Goal: Task Accomplishment & Management: Complete application form

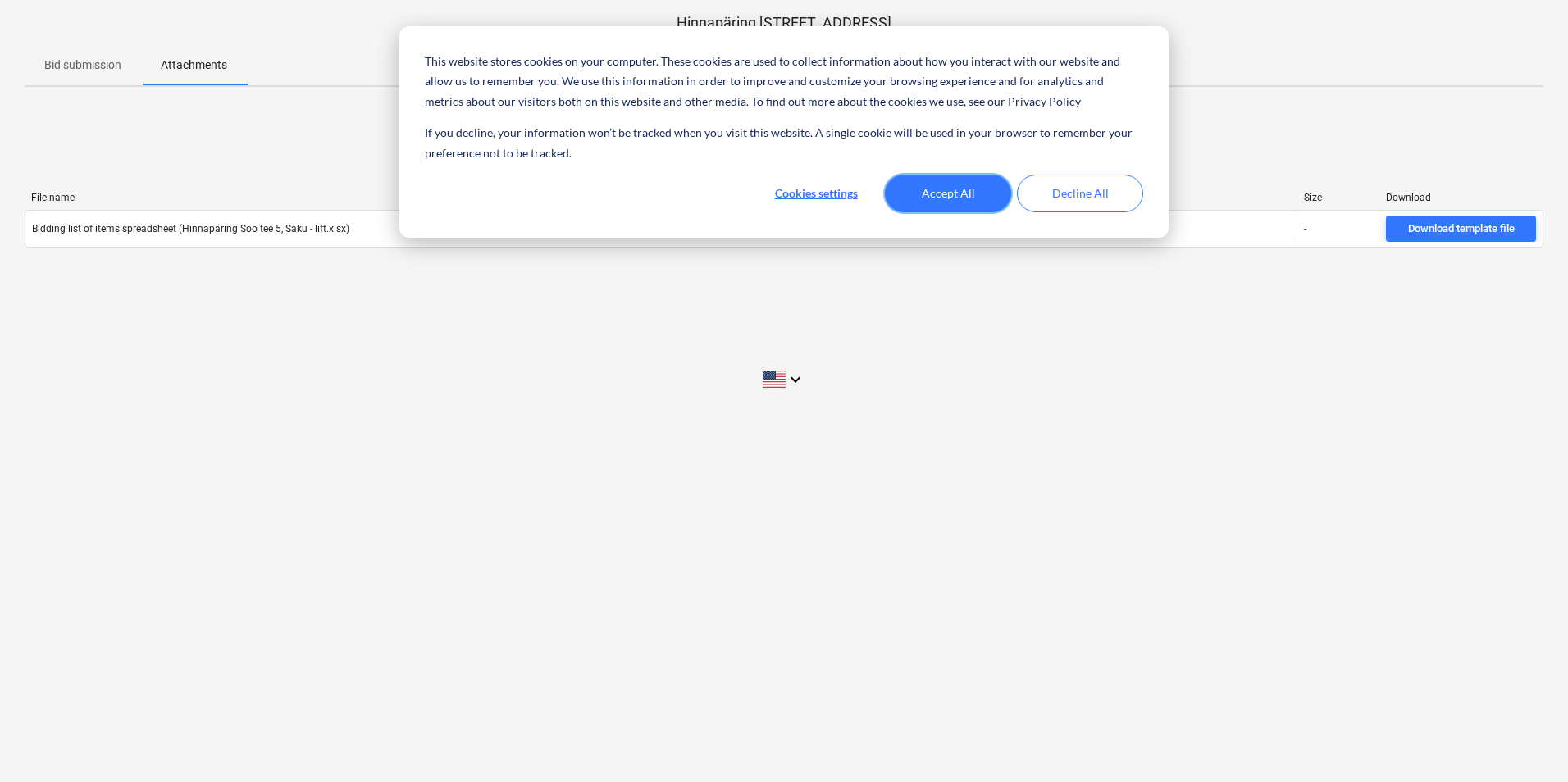
click at [918, 199] on button "Accept All" at bounding box center [948, 193] width 127 height 38
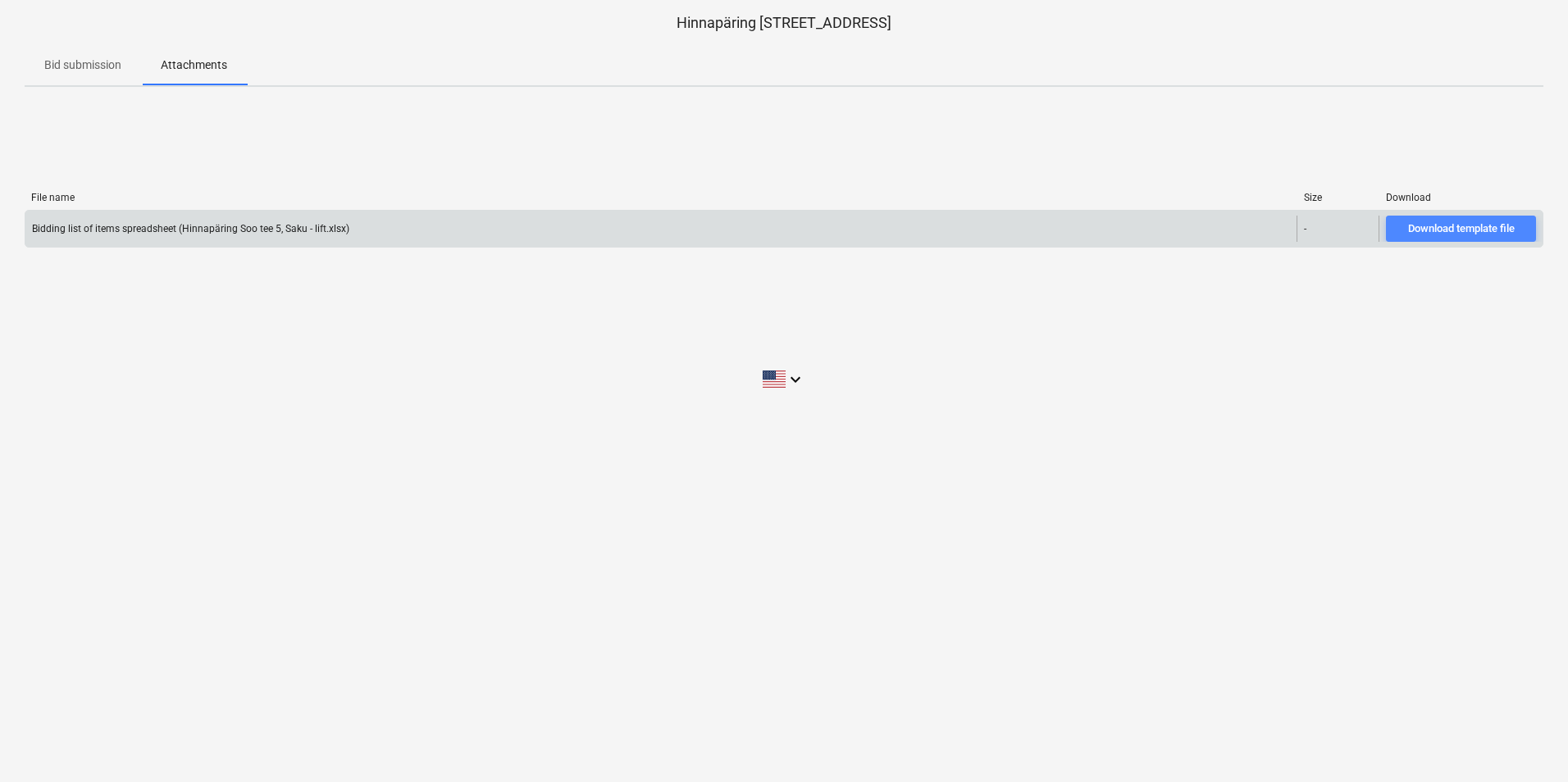
click at [1442, 226] on div "Download template file" at bounding box center [1461, 229] width 106 height 18
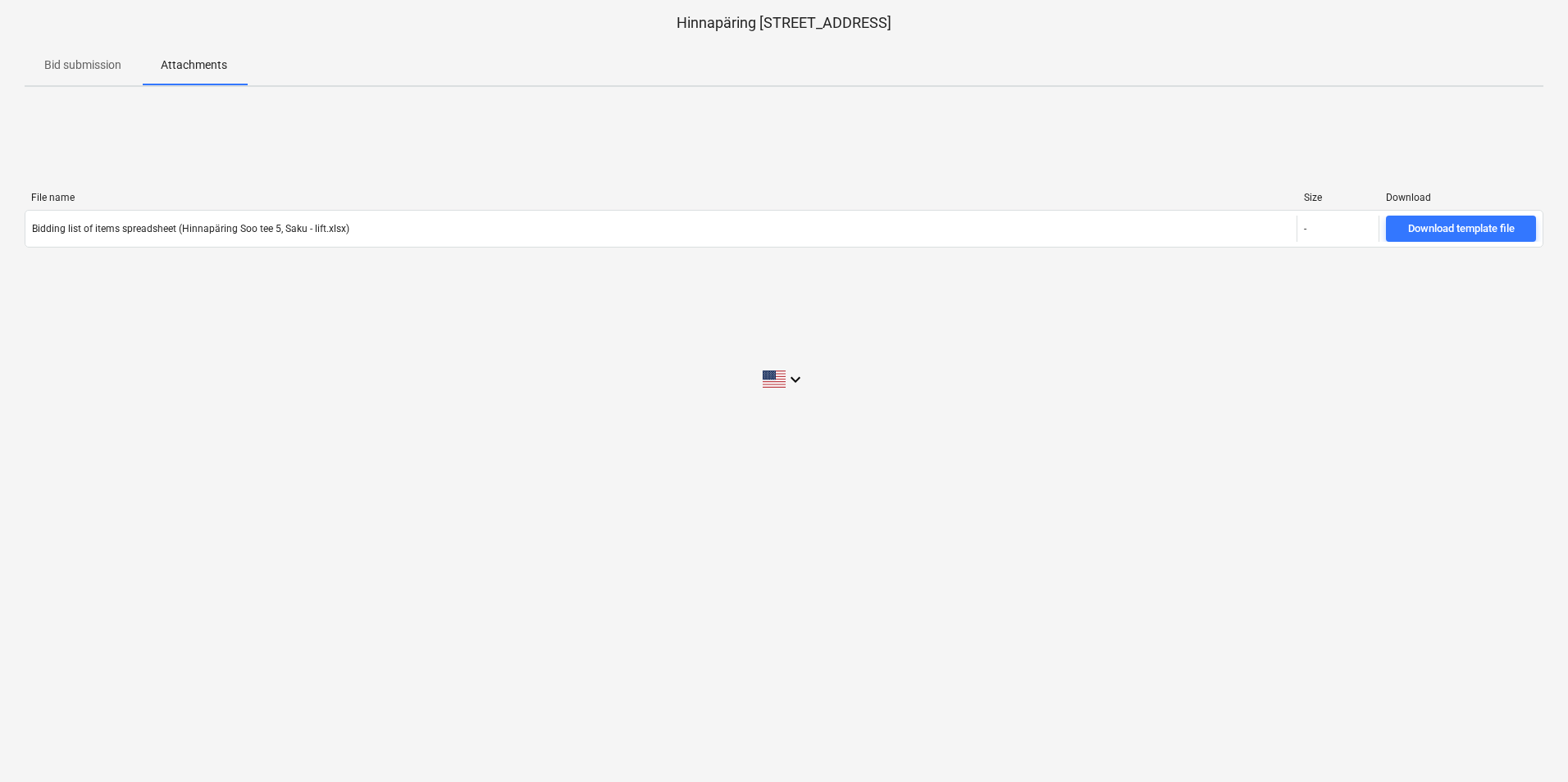
click at [840, 341] on div "File name Size Download Bidding list of items spreadsheet (Hinnapäring Soo tee …" at bounding box center [783, 222] width 1519 height 246
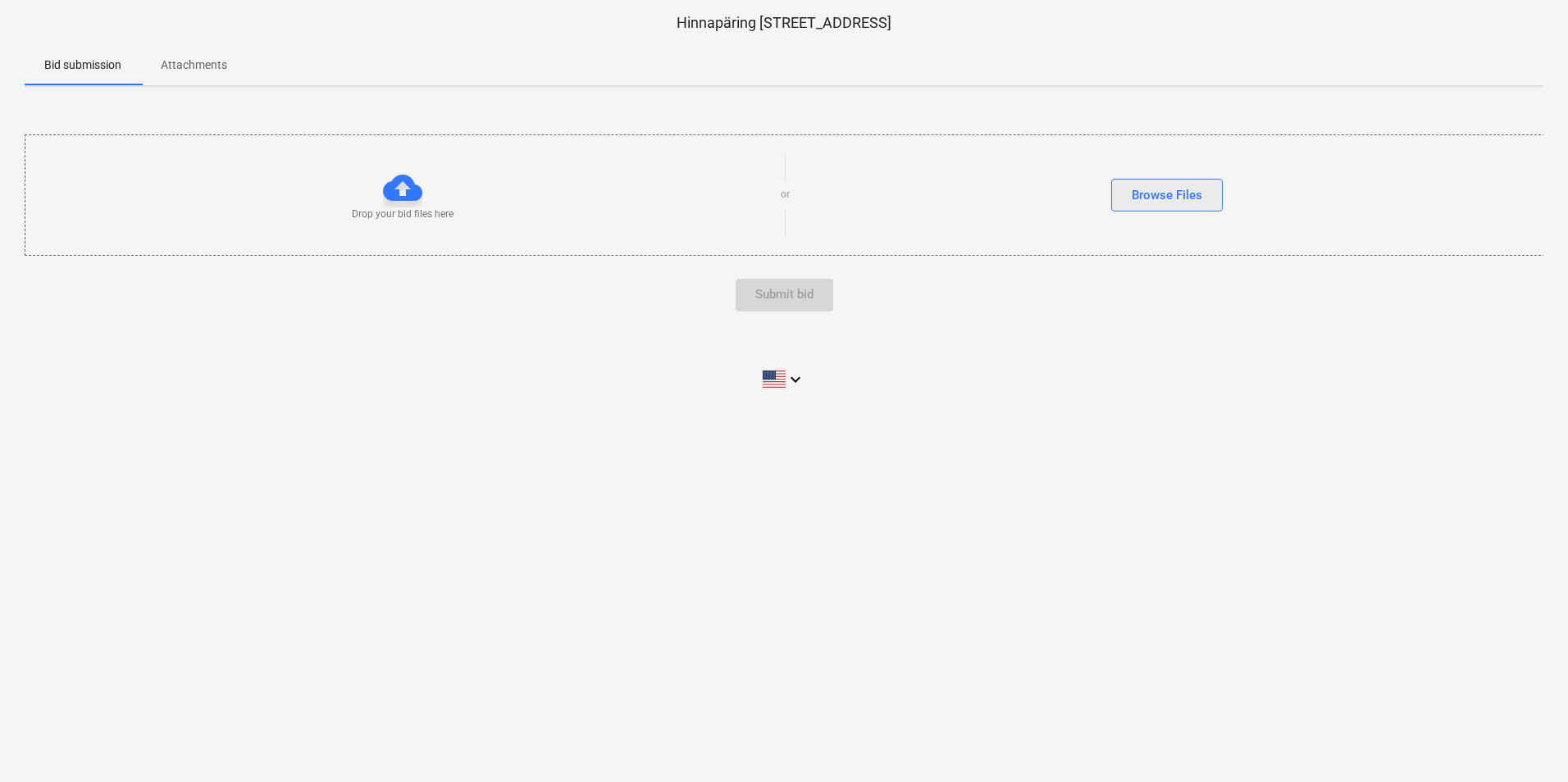
click at [1149, 193] on div "Browse Files" at bounding box center [1167, 194] width 70 height 21
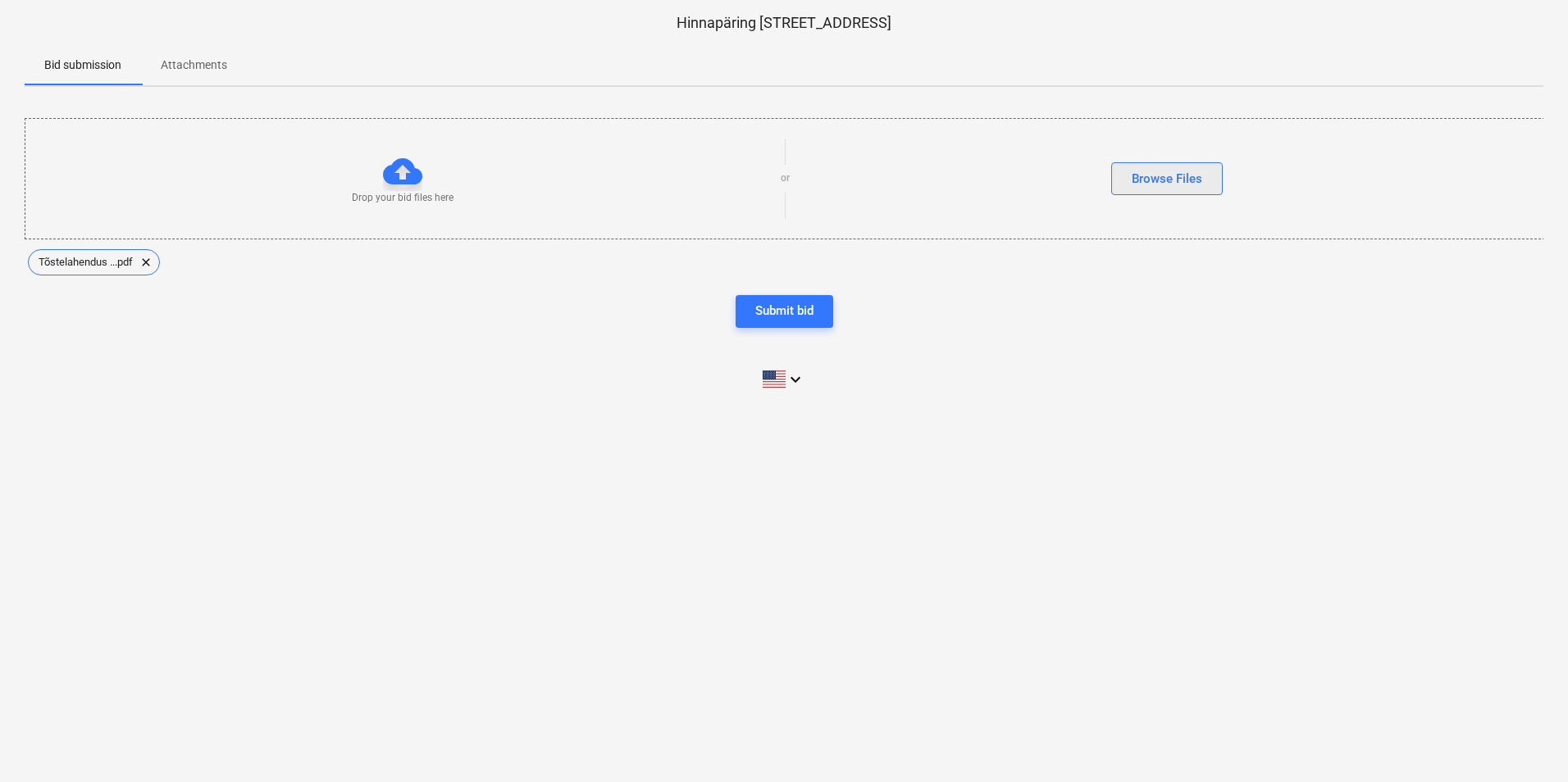
click at [1168, 168] on div "Browse Files" at bounding box center [1167, 179] width 70 height 21
click at [788, 378] on icon "keyboard_arrow_down" at bounding box center [795, 379] width 19 height 19
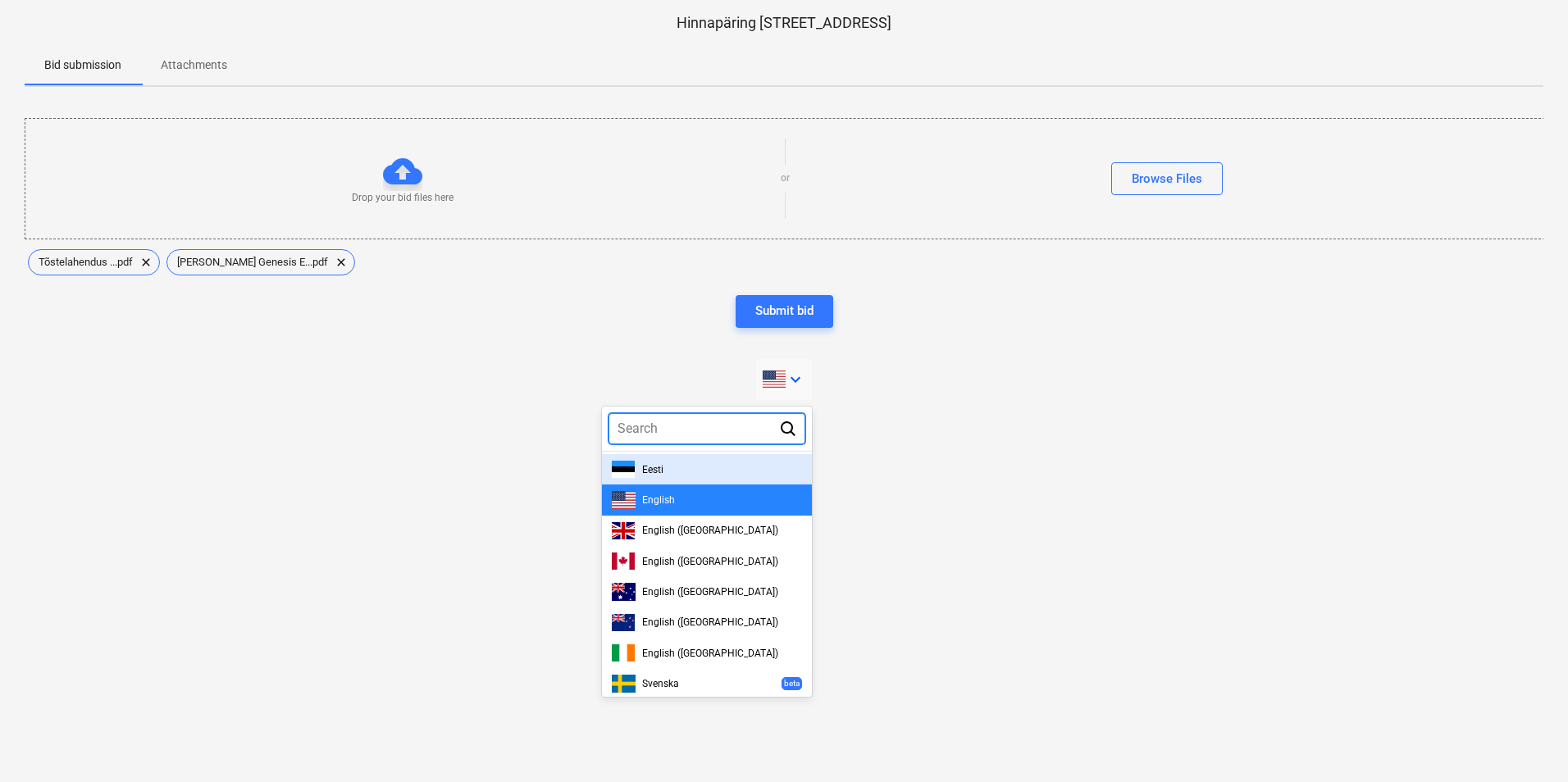
click at [695, 474] on div "Eesti" at bounding box center [707, 469] width 190 height 18
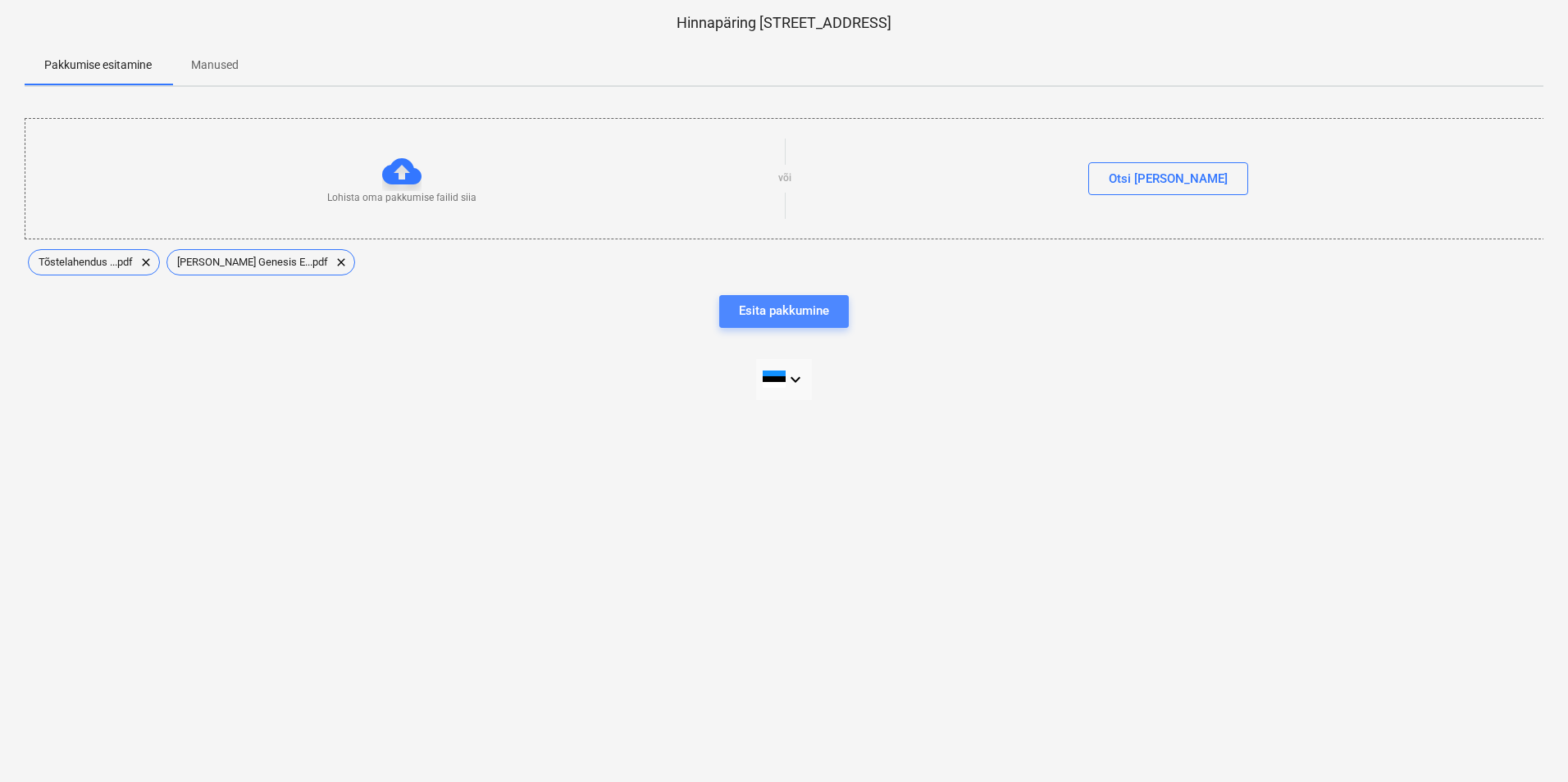
click at [779, 306] on div "Esita pakkumine" at bounding box center [784, 310] width 91 height 21
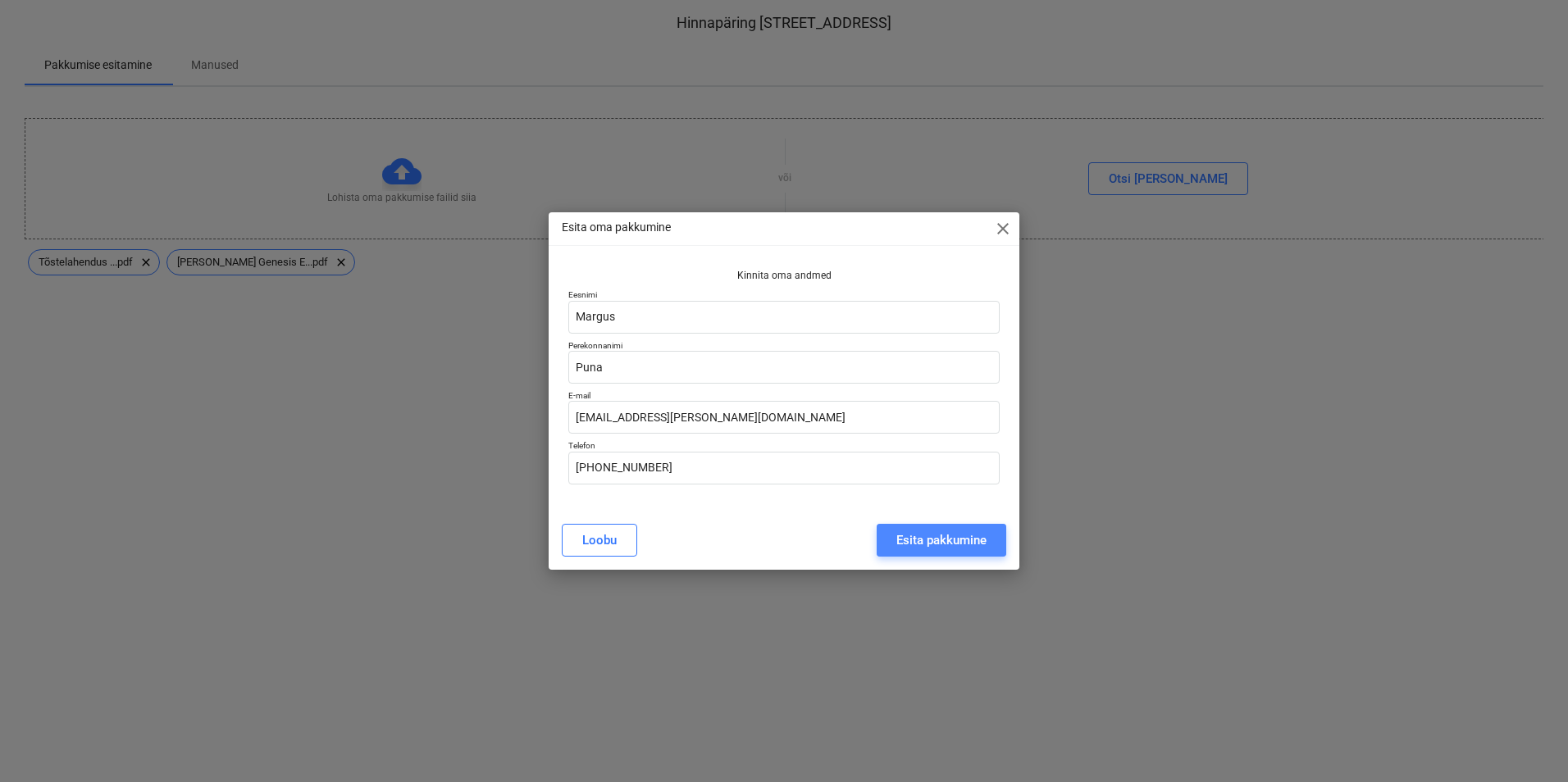
click at [921, 536] on div "Esita pakkumine" at bounding box center [942, 540] width 91 height 21
